Goal: Check status: Check status

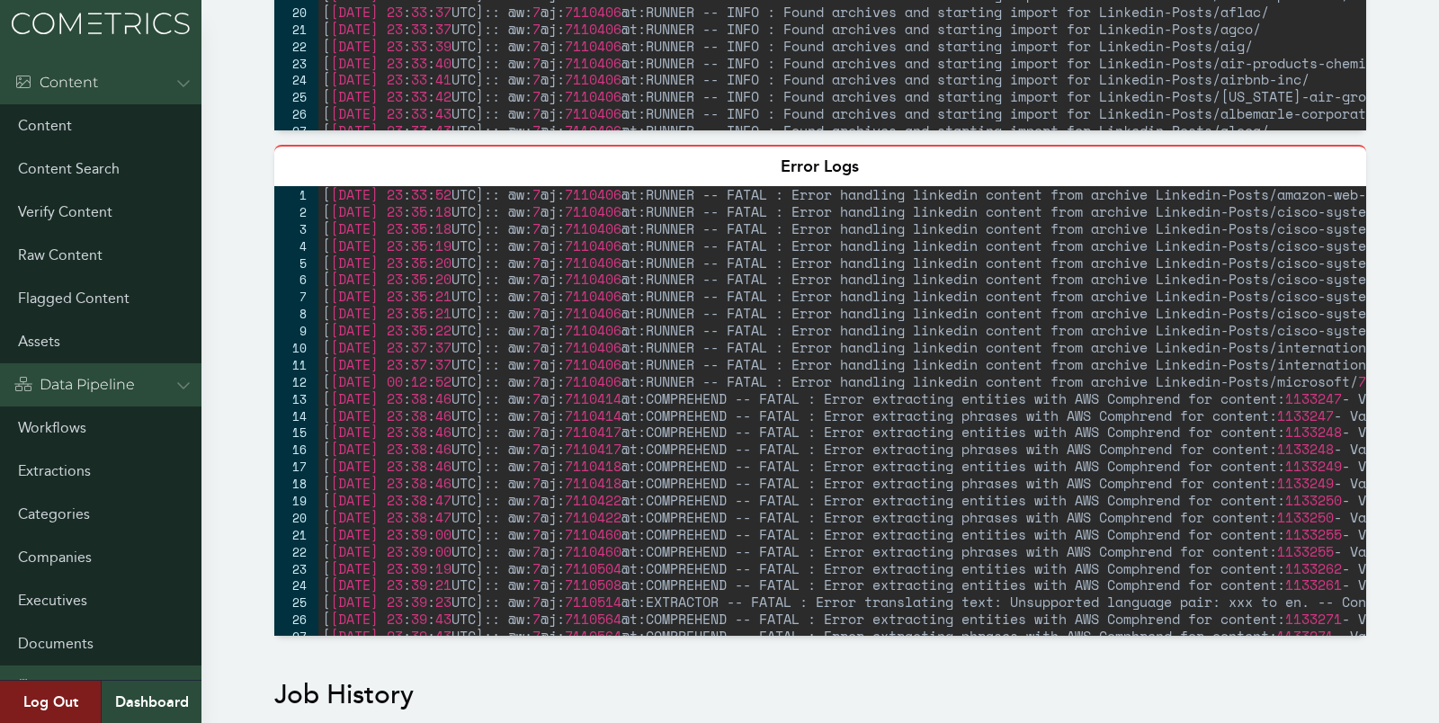
scroll to position [1, 0]
click at [968, 127] on div at bounding box center [944, 121] width 1252 height 18
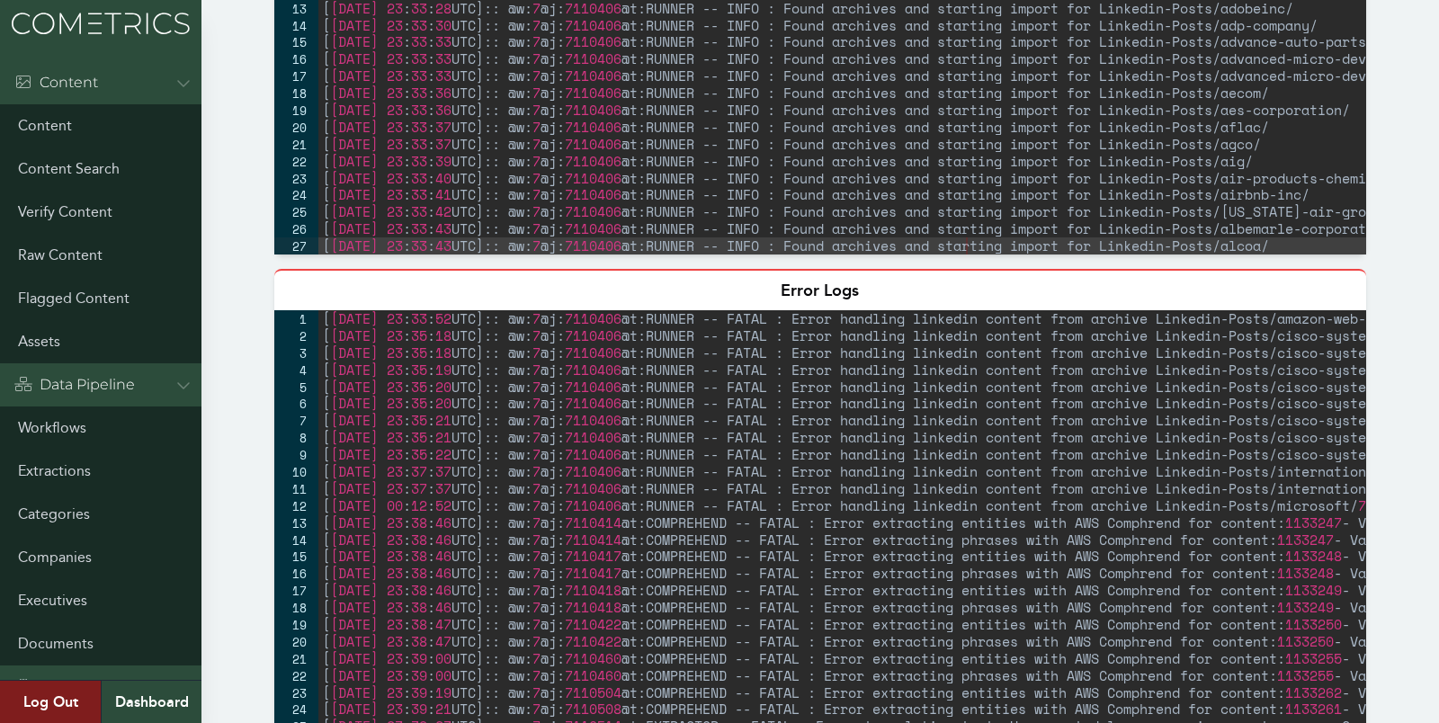
scroll to position [0, 0]
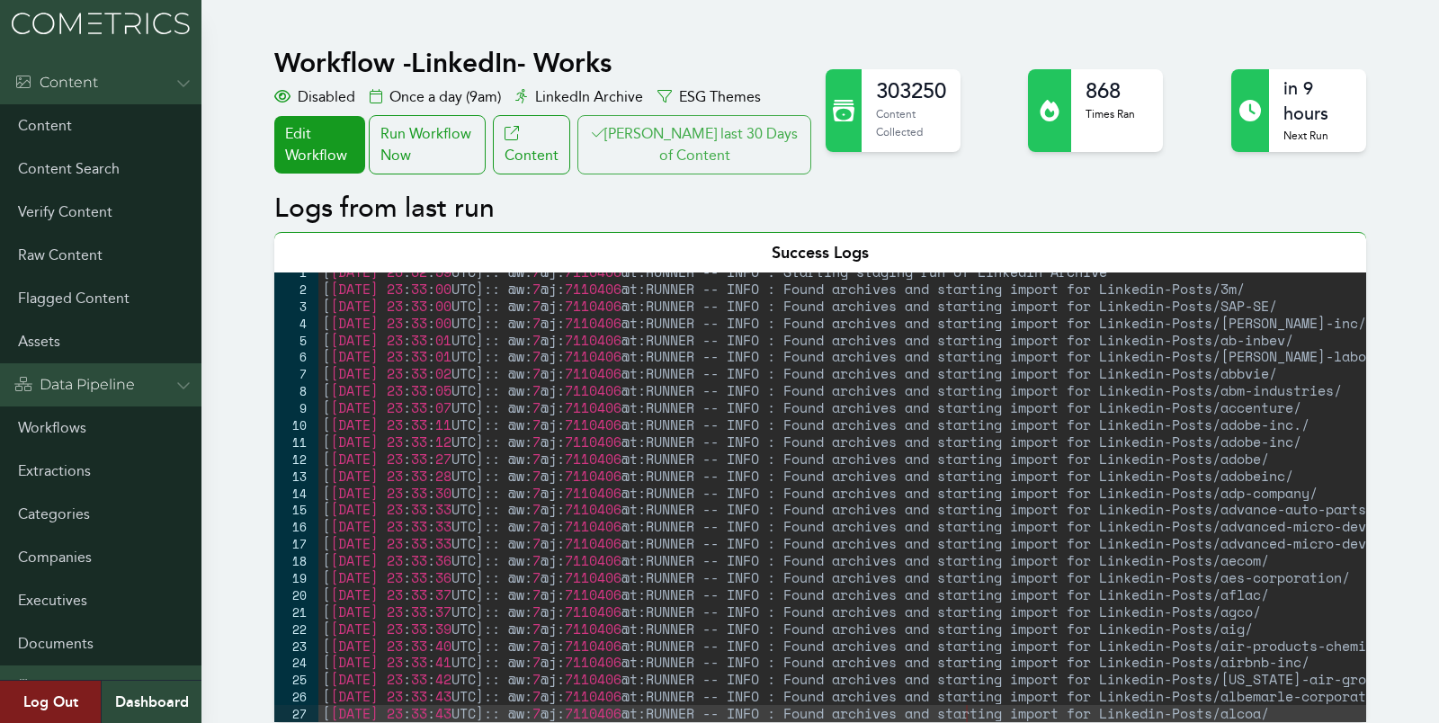
click at [764, 132] on button "[PERSON_NAME] last 30 Days of Content" at bounding box center [694, 144] width 234 height 59
